Goal: Task Accomplishment & Management: Complete application form

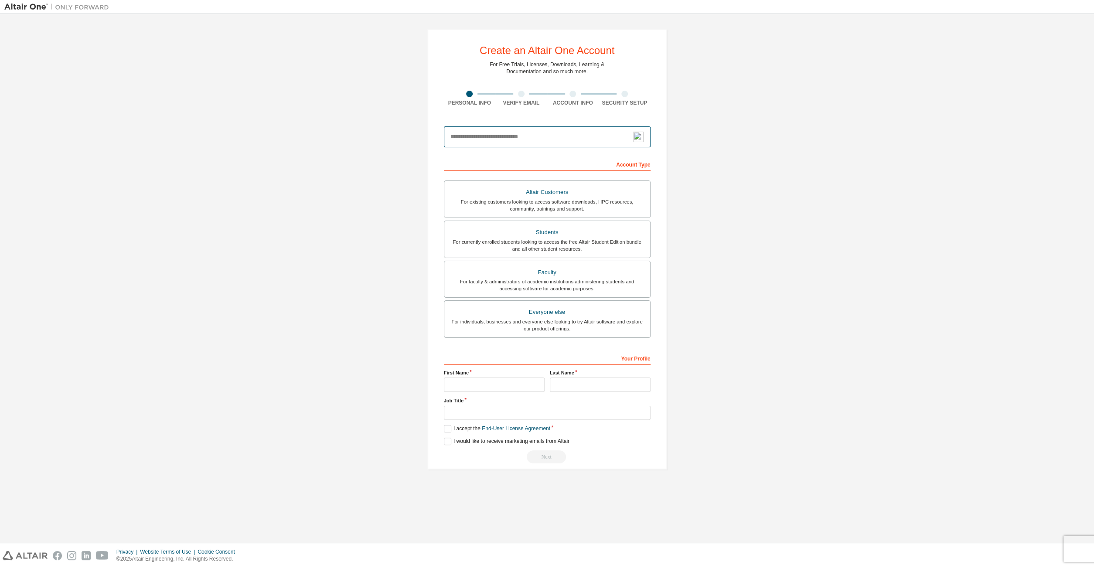
click at [487, 139] on input "email" at bounding box center [547, 136] width 207 height 21
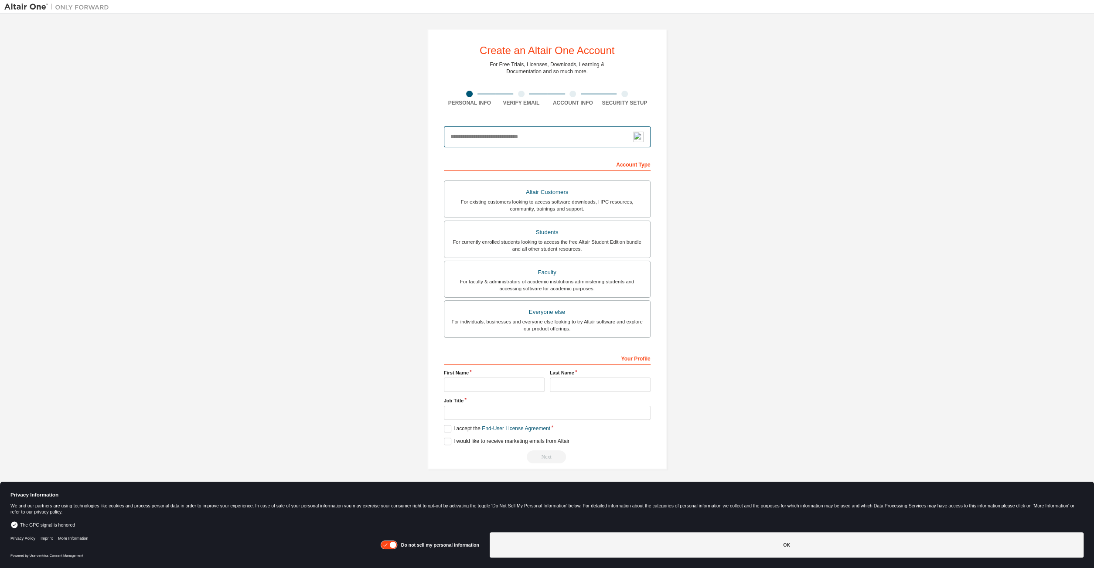
click at [584, 140] on input "email" at bounding box center [547, 136] width 207 height 21
type input "**********"
click at [508, 243] on div "For currently enrolled students looking to access the free Altair Student Editi…" at bounding box center [546, 245] width 195 height 14
click at [464, 382] on input "text" at bounding box center [494, 385] width 101 height 14
type input "*"
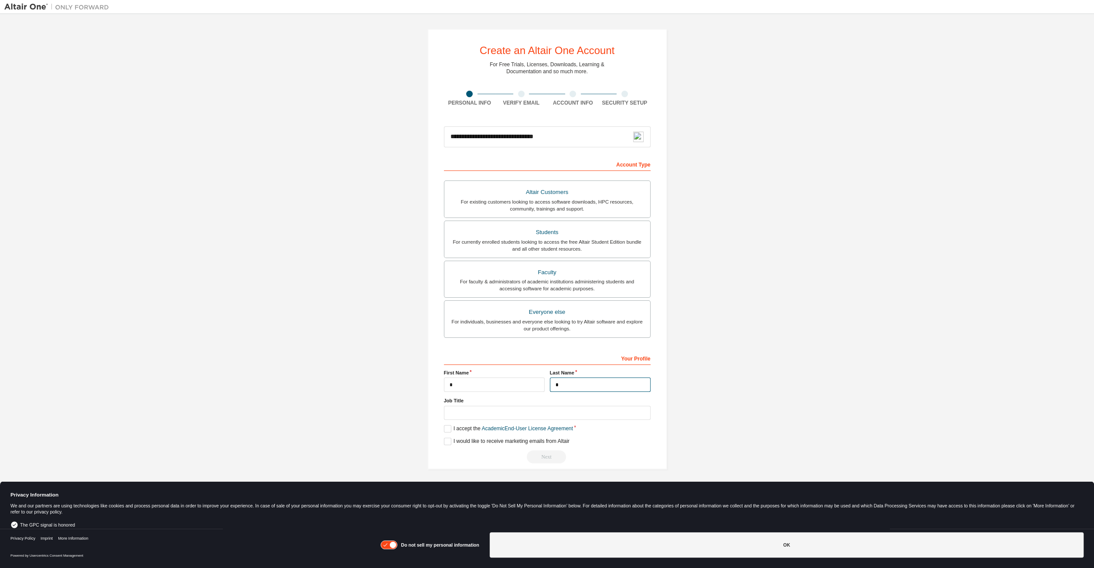
type input "*"
type input "**********"
click at [449, 423] on div "**********" at bounding box center [547, 407] width 207 height 113
click at [449, 426] on label "I accept the Academic End-User License Agreement" at bounding box center [508, 428] width 129 height 7
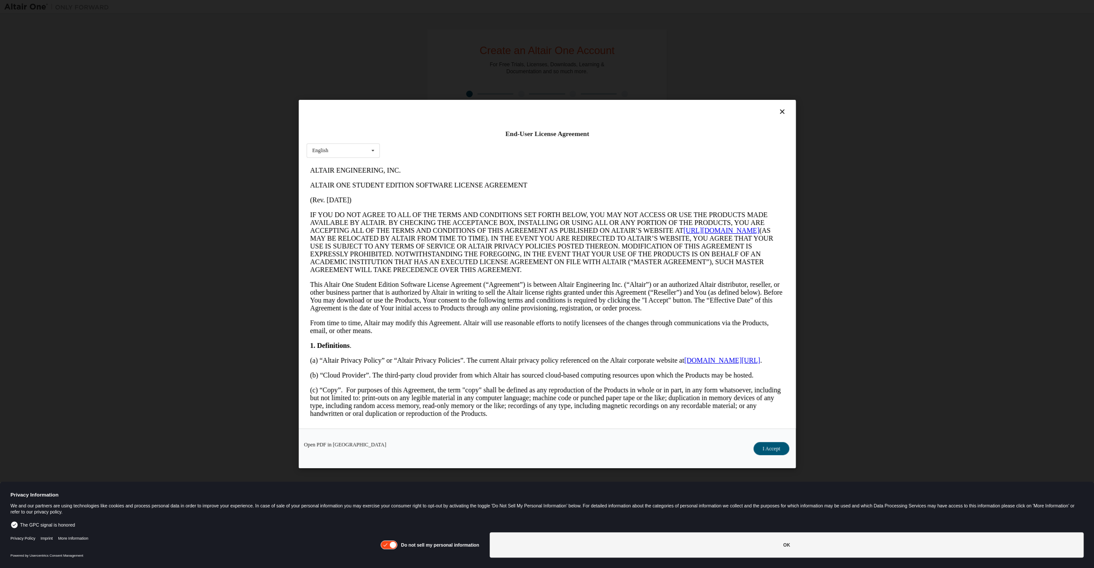
scroll to position [676, 0]
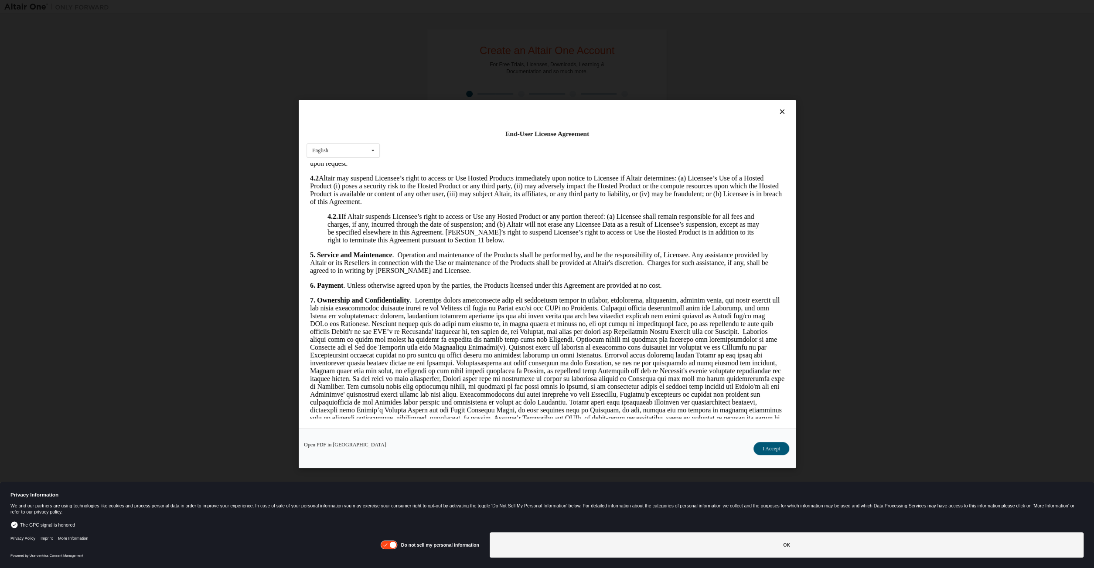
drag, startPoint x: 1097, startPoint y: 477, endPoint x: 771, endPoint y: 408, distance: 333.7
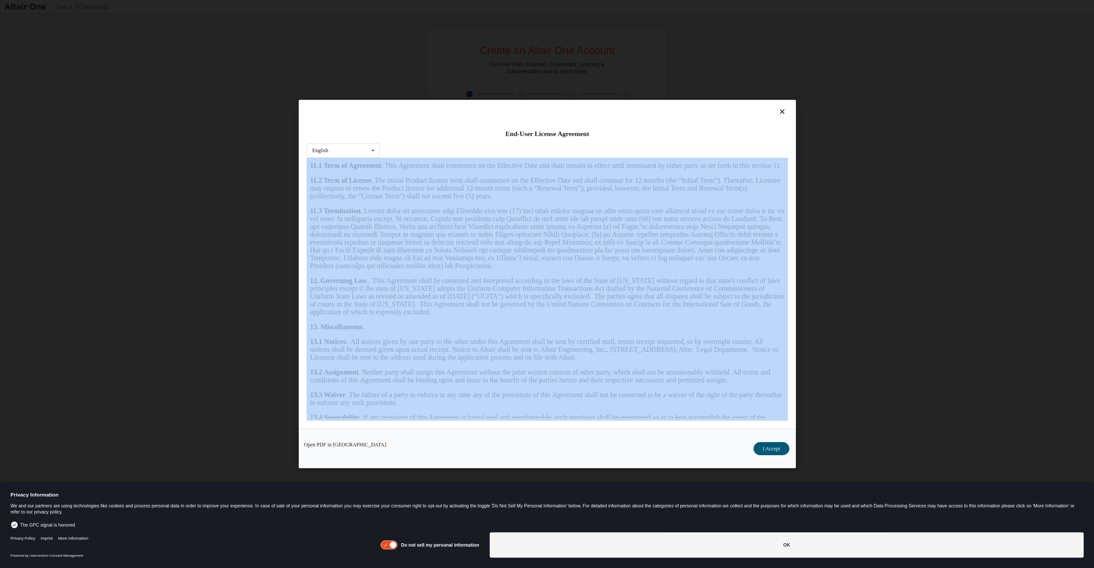
scroll to position [1297, 0]
drag, startPoint x: 786, startPoint y: 297, endPoint x: 1067, endPoint y: 614, distance: 422.8
click at [761, 452] on button "I Accept" at bounding box center [771, 448] width 36 height 13
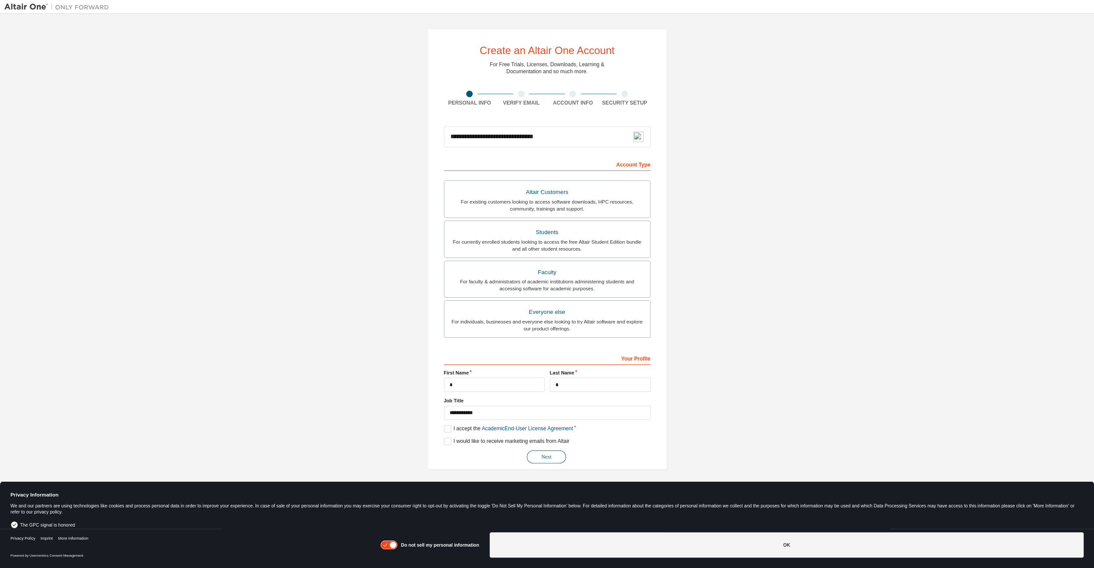
click at [542, 455] on button "Next" at bounding box center [546, 456] width 39 height 13
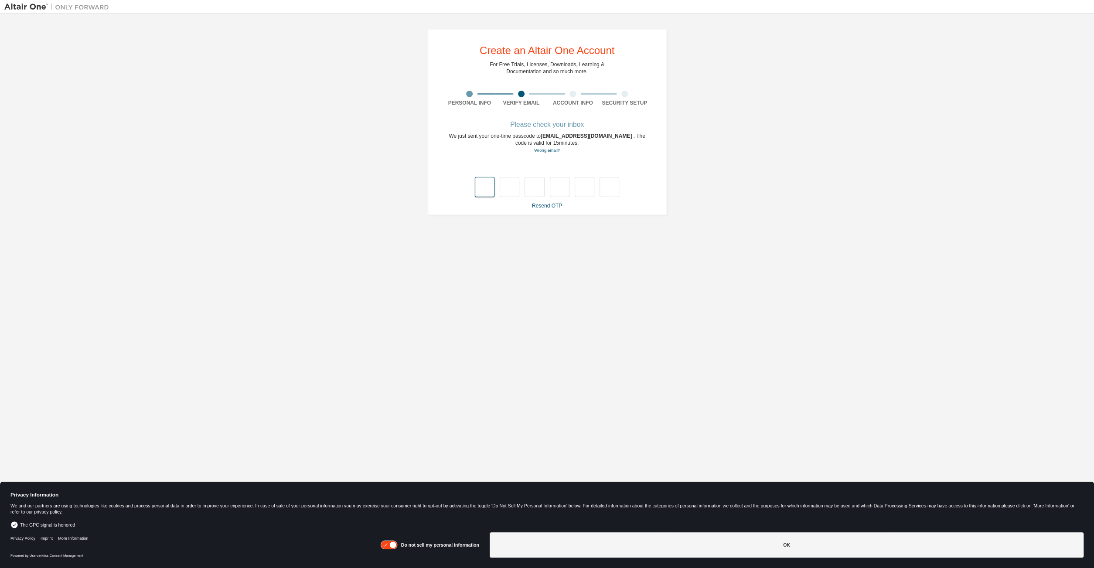
click at [482, 184] on input "text" at bounding box center [485, 187] width 20 height 20
type input "*"
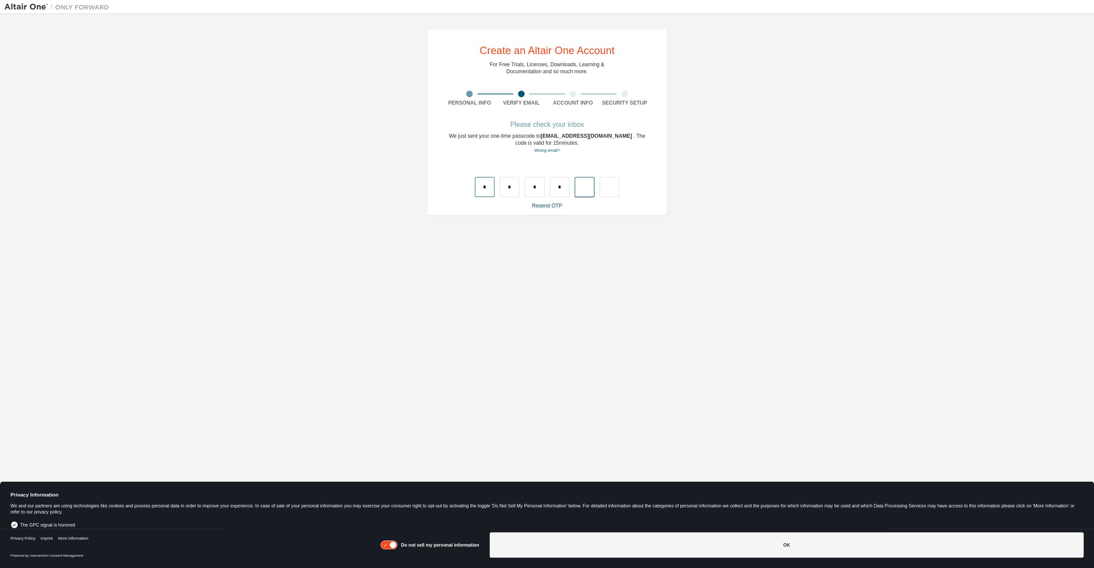
type input "*"
